Goal: Navigation & Orientation: Find specific page/section

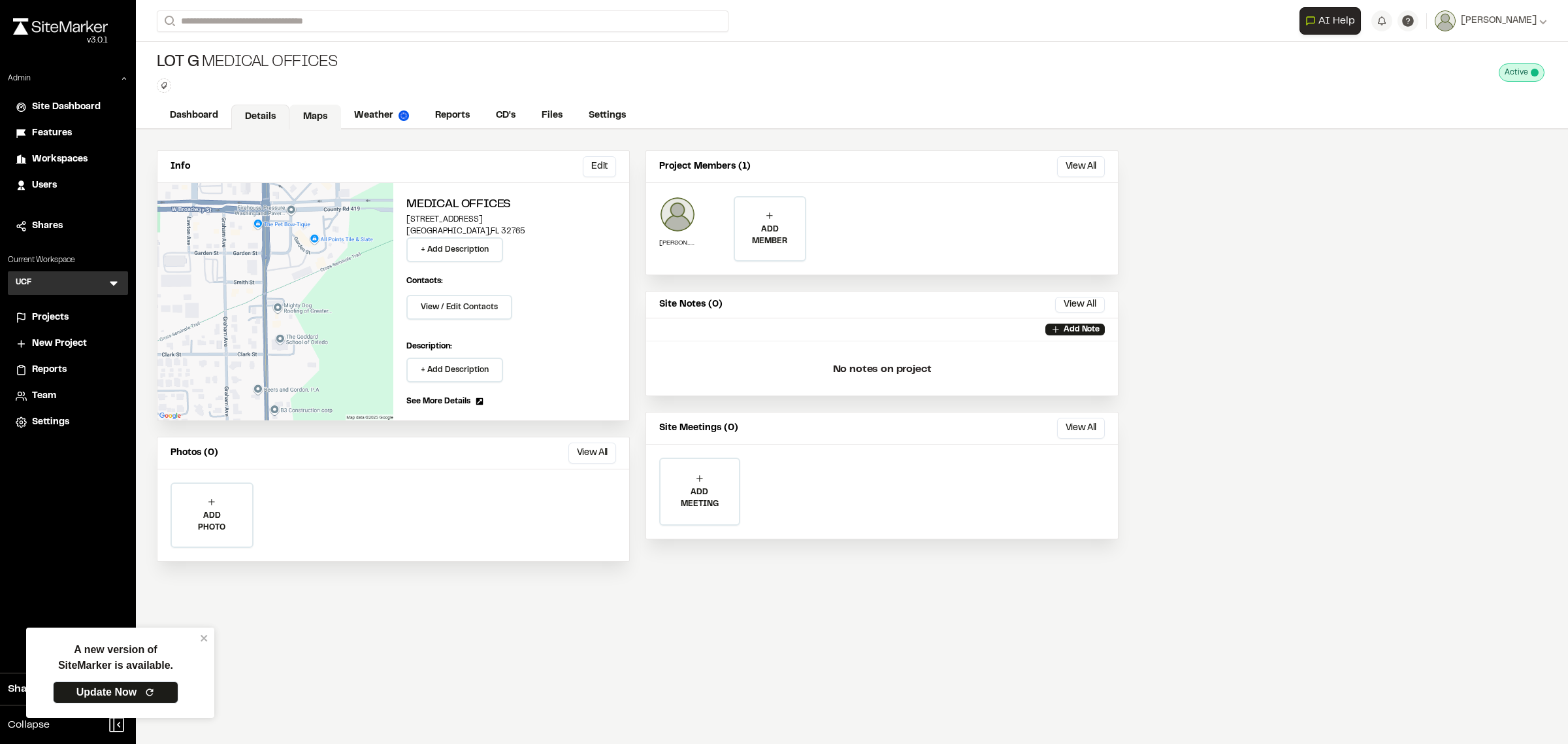
click at [308, 120] on link "Maps" at bounding box center [315, 117] width 52 height 25
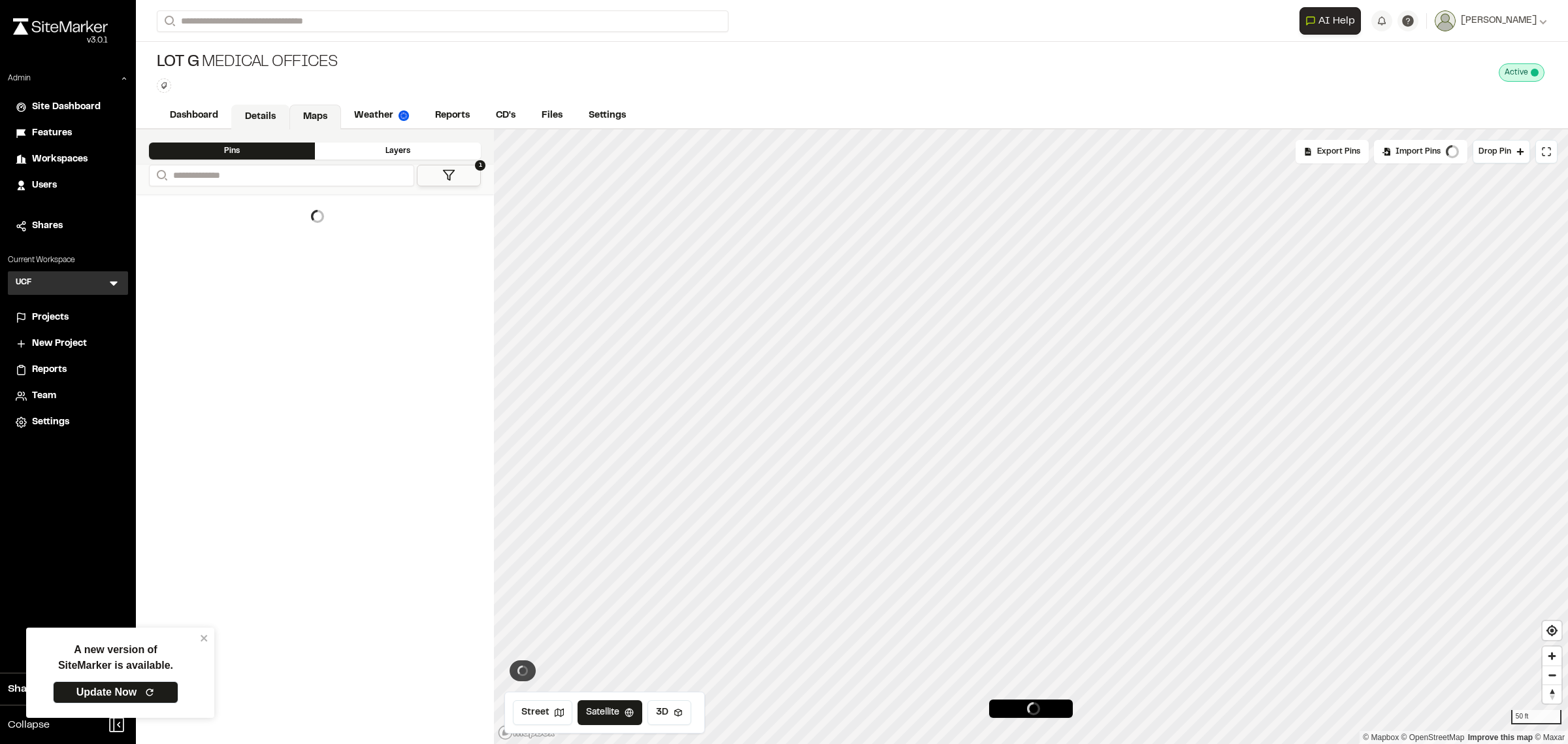
click at [259, 116] on link "Details" at bounding box center [260, 117] width 58 height 25
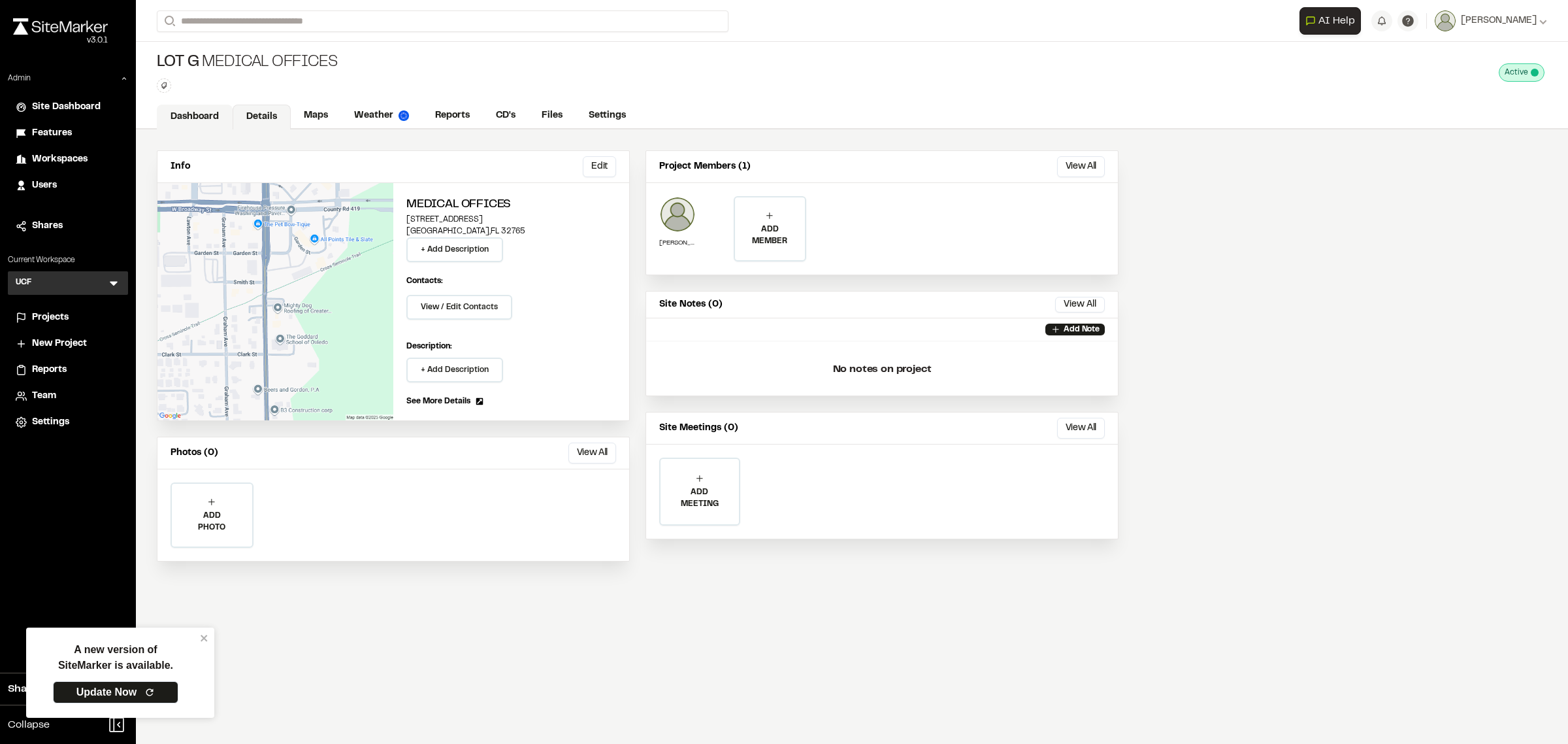
click at [206, 121] on link "Dashboard" at bounding box center [195, 117] width 76 height 25
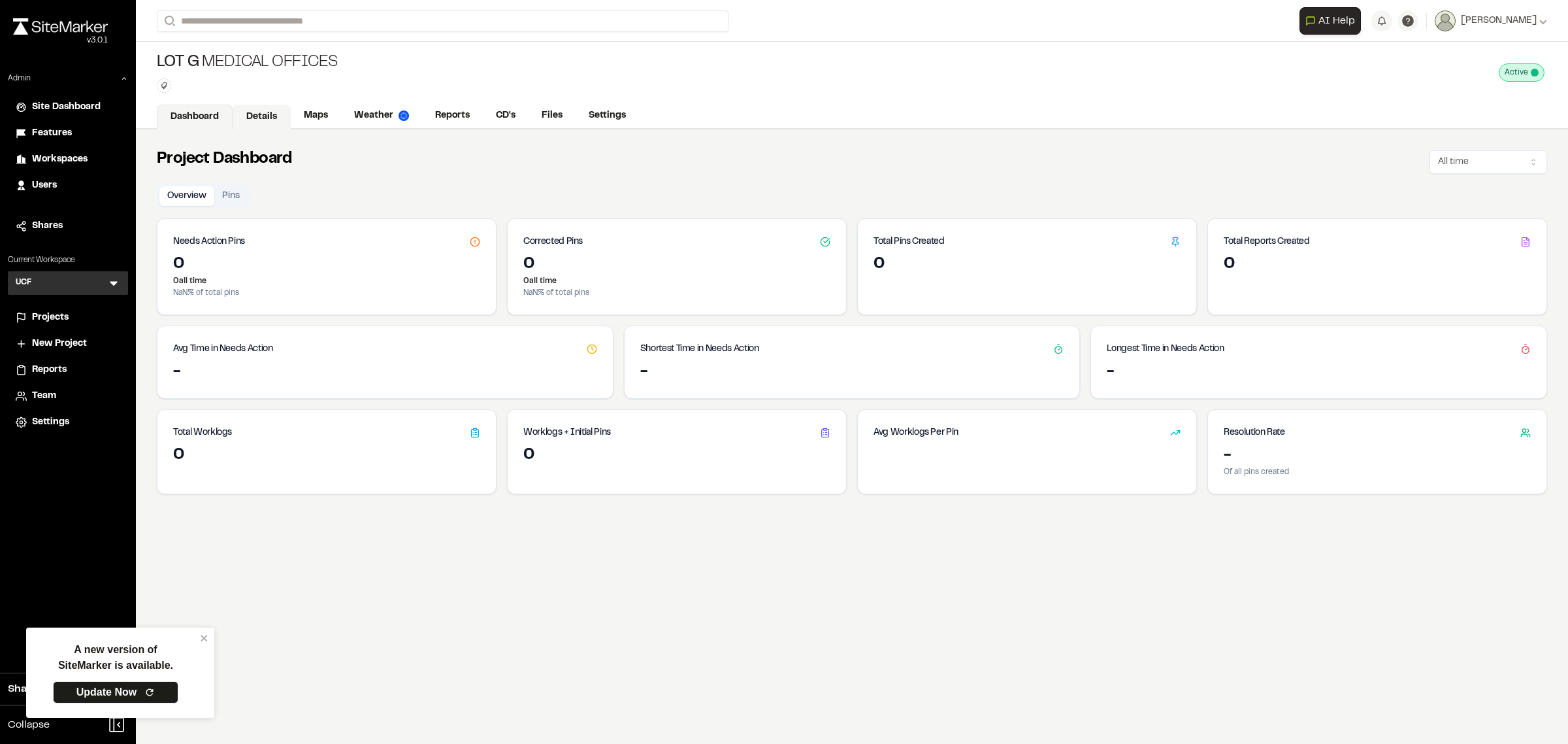
click at [242, 116] on link "Details" at bounding box center [262, 117] width 58 height 25
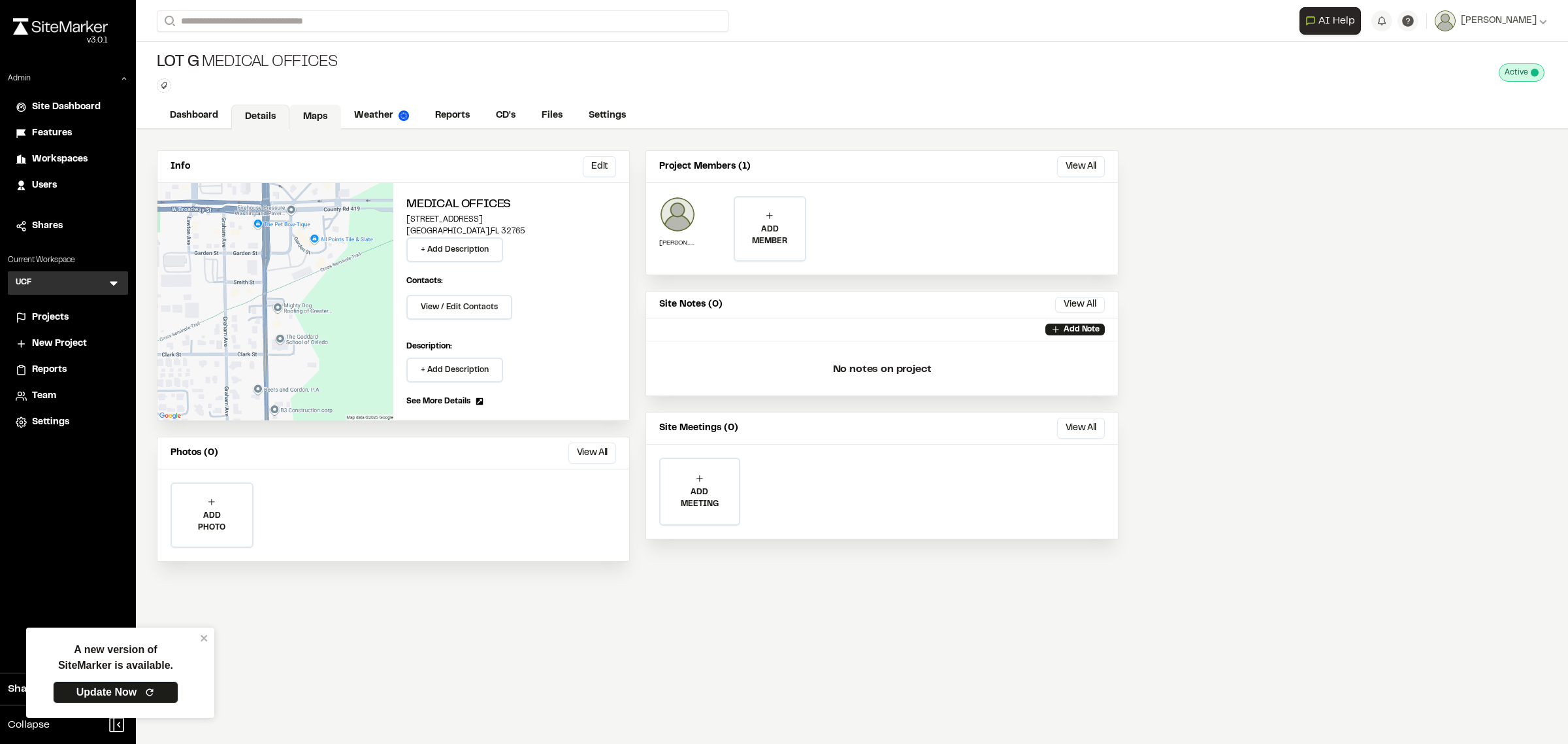
click at [333, 111] on link "Maps" at bounding box center [315, 117] width 52 height 25
